Goal: Information Seeking & Learning: Find specific page/section

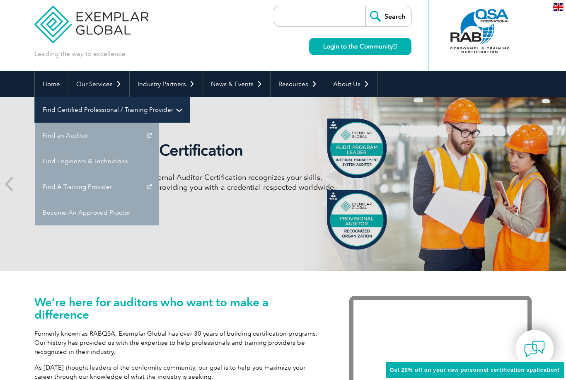
scroll to position [4, 0]
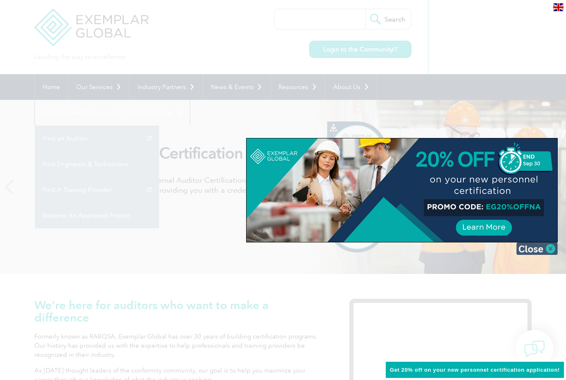
click at [534, 249] on img at bounding box center [536, 248] width 41 height 12
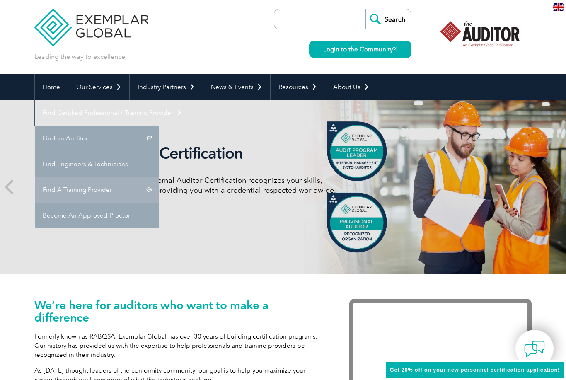
click at [432, 167] on div "Internal Auditor Certification Discover how our redesigned Internal Auditor Cer…" at bounding box center [282, 187] width 497 height 174
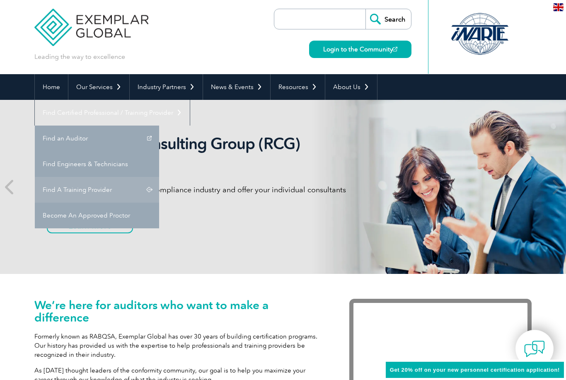
click at [435, 165] on div "Recognized Consulting Group (RCG) program Gain global recognition in the compli…" at bounding box center [282, 187] width 497 height 174
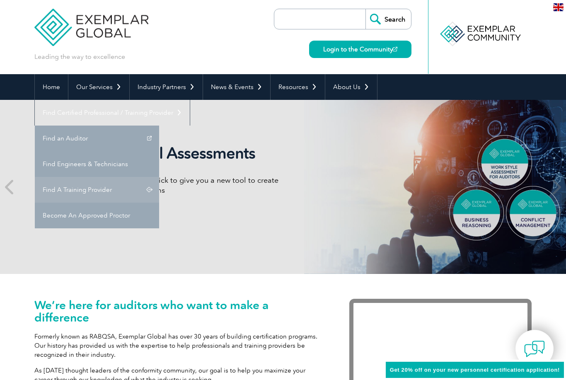
click at [488, 162] on div "Exemplar Global Assessments We have partnered with TalentClick to give you a ne…" at bounding box center [282, 187] width 497 height 174
click at [462, 164] on div "Exemplar Global Assessments We have partnered with TalentClick to give you a ne…" at bounding box center [282, 187] width 497 height 174
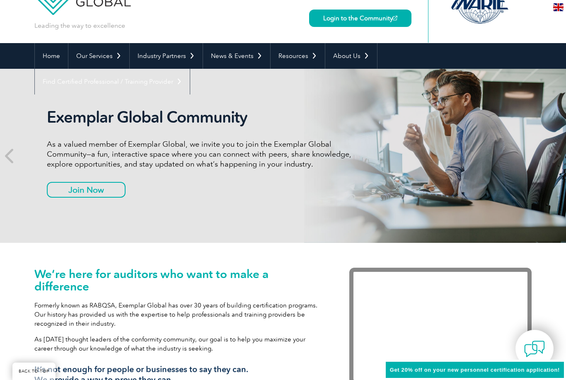
scroll to position [0, 0]
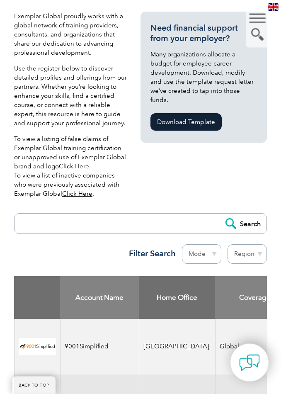
scroll to position [196, 0]
click at [254, 254] on select "Region Australia Bahrain Bangladesh Brazil Canada Colombia Dominican Republic E…" at bounding box center [246, 253] width 39 height 19
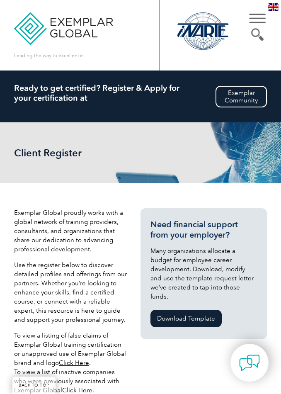
select select "[GEOGRAPHIC_DATA]"
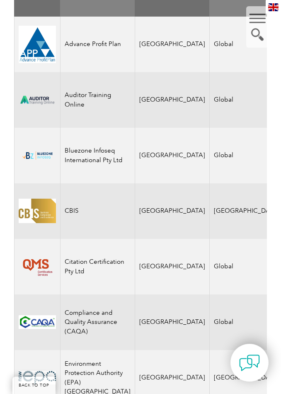
scroll to position [495, 0]
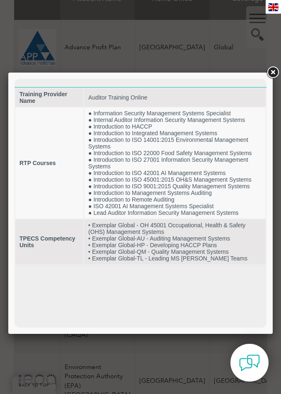
scroll to position [0, 0]
click at [276, 73] on link at bounding box center [272, 72] width 15 height 15
